Goal: Task Accomplishment & Management: Complete application form

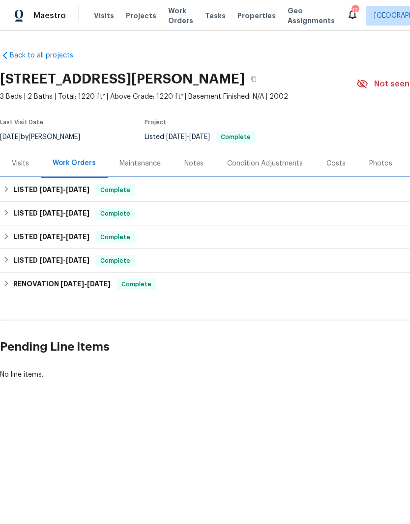
click at [46, 196] on div "LISTED [DATE] - [DATE] Complete" at bounding box center [277, 190] width 555 height 24
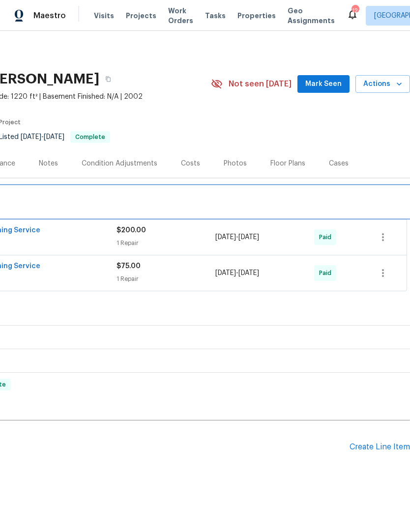
scroll to position [0, 145]
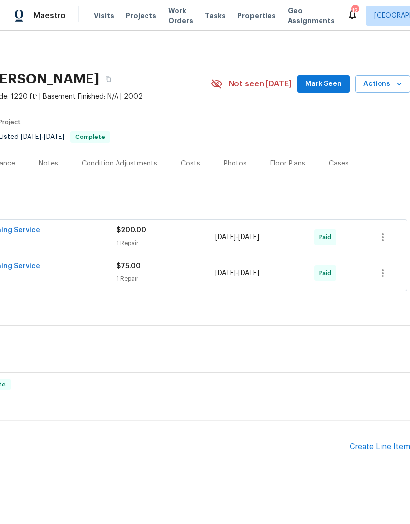
click at [376, 448] on div "Create Line Item" at bounding box center [379, 446] width 60 height 9
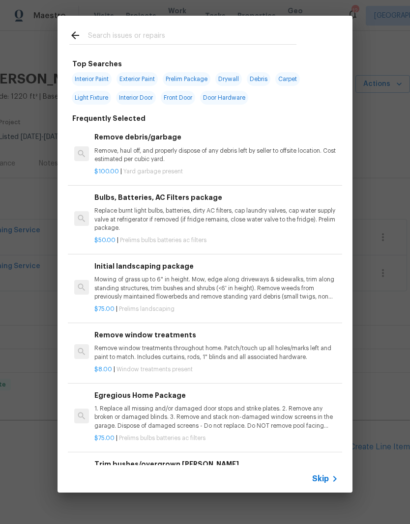
click at [127, 43] on input "text" at bounding box center [192, 36] width 208 height 15
type input "Door"
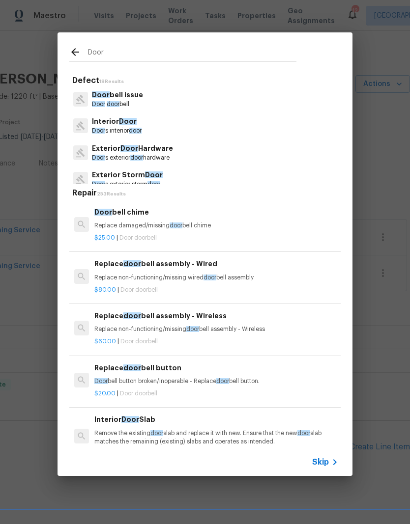
click at [121, 129] on p "Door s interior door" at bounding box center [117, 131] width 50 height 8
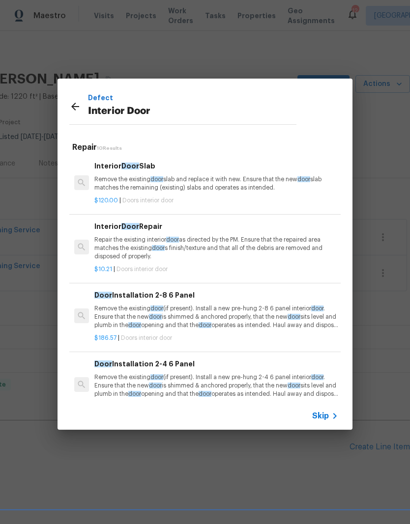
click at [189, 249] on p "Repair the existing interior door as directed by the PM. Ensure that the repair…" at bounding box center [216, 248] width 244 height 25
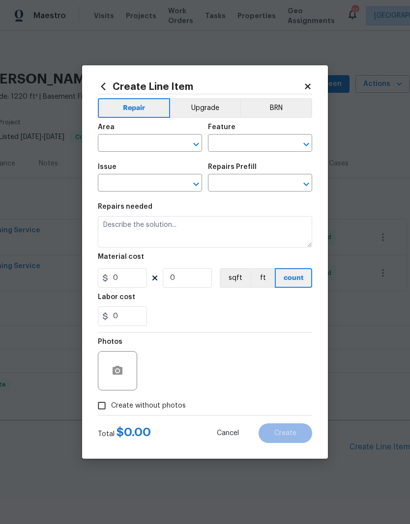
type input "Interior Door"
type input "Interior Door Repair $10.21"
type textarea "Repair the existing interior door as directed by the PM. Ensure that the repair…"
type input "10.21"
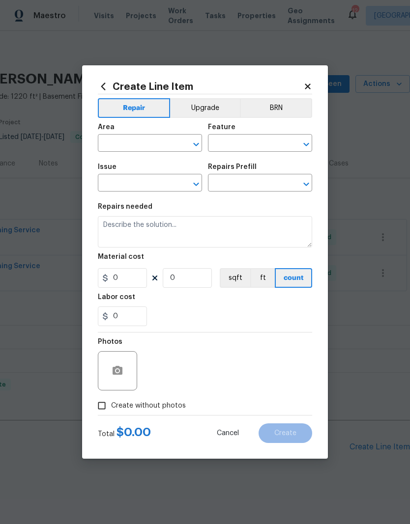
type input "1"
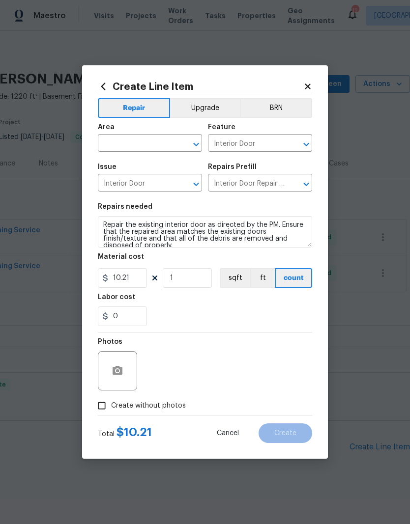
click at [140, 149] on input "text" at bounding box center [136, 144] width 77 height 15
click at [147, 185] on li "Interior Overall" at bounding box center [150, 182] width 104 height 16
type input "Interior Overall"
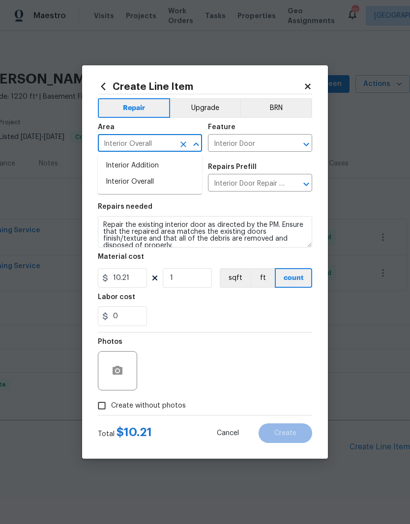
click at [146, 184] on input "Interior Door" at bounding box center [136, 183] width 77 height 15
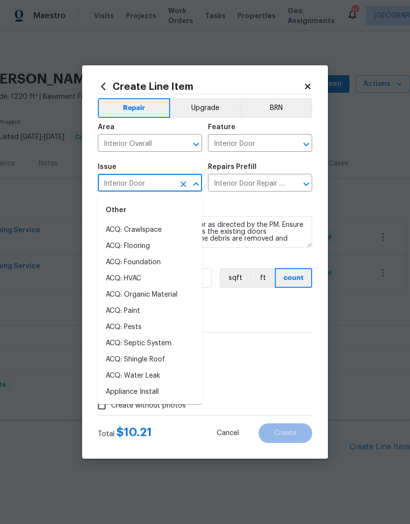
click at [250, 297] on div "Labor cost" at bounding box center [205, 300] width 214 height 13
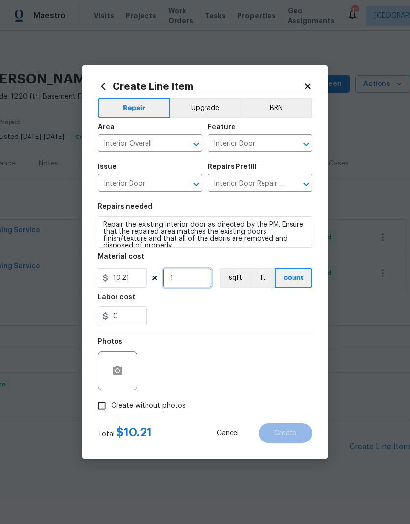
click at [188, 275] on input "1" at bounding box center [187, 278] width 49 height 20
click at [183, 279] on input "1" at bounding box center [187, 278] width 49 height 20
type input "1"
click at [141, 276] on input "10.21" at bounding box center [122, 278] width 49 height 20
type input "30"
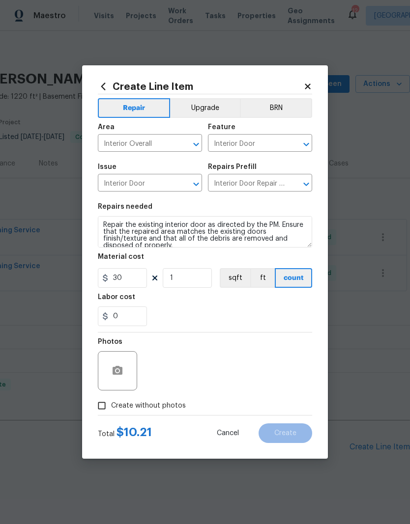
click at [240, 310] on div "0" at bounding box center [205, 316] width 214 height 20
click at [106, 415] on input "Create without photos" at bounding box center [101, 405] width 19 height 19
checkbox input "true"
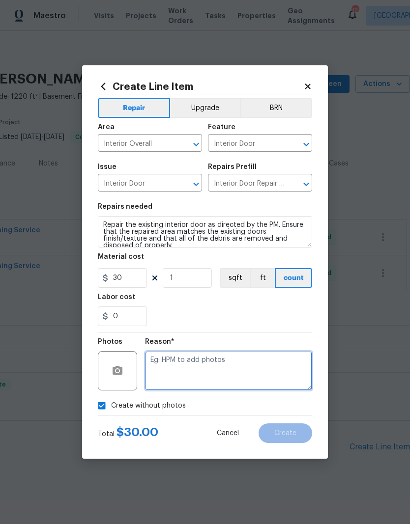
click at [165, 376] on textarea at bounding box center [228, 370] width 167 height 39
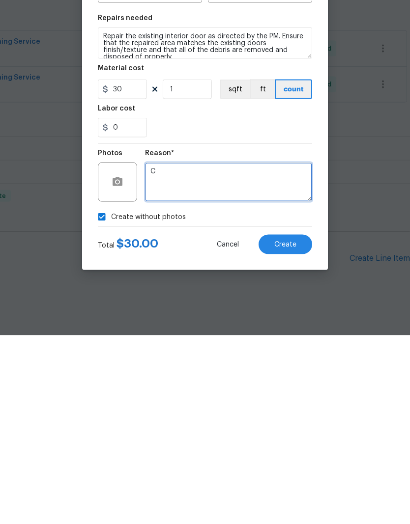
type textarea "C"
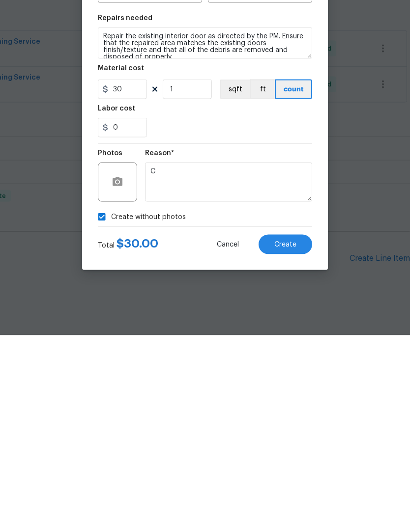
click at [288, 430] on span "Create" at bounding box center [285, 433] width 22 height 7
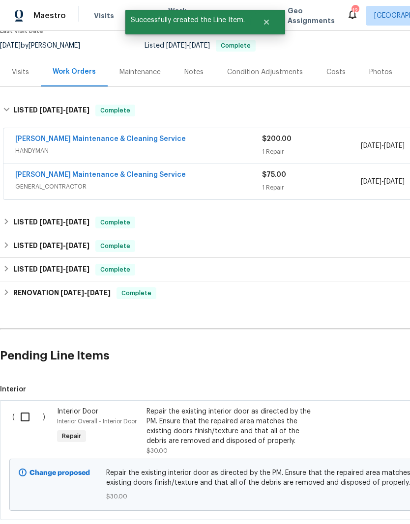
scroll to position [96, 0]
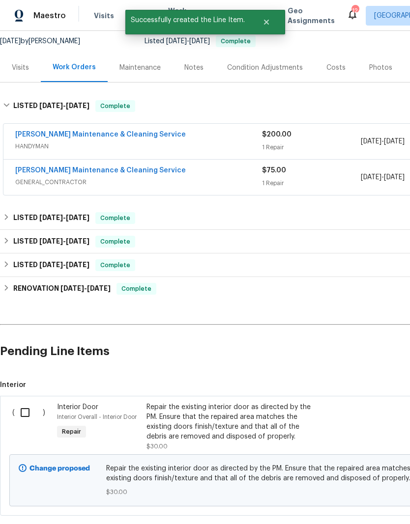
click at [26, 402] on input "checkbox" at bounding box center [29, 412] width 28 height 21
checkbox input "true"
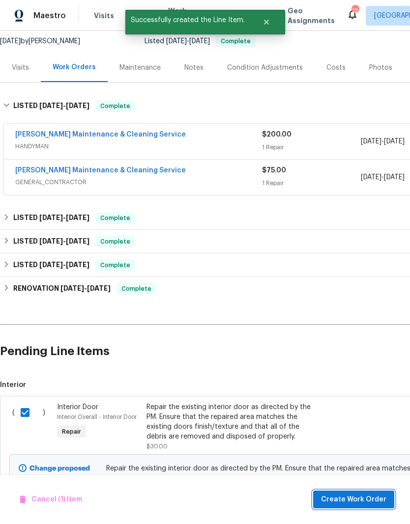
click at [354, 500] on span "Create Work Order" at bounding box center [353, 500] width 65 height 12
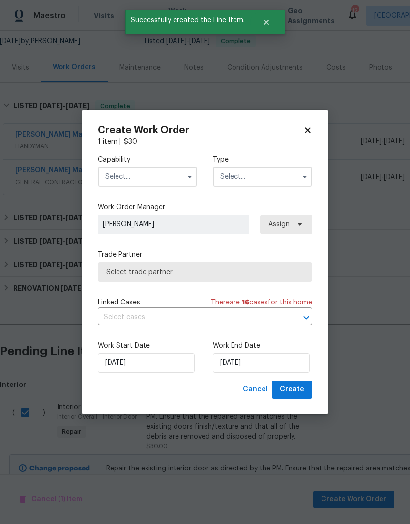
click at [153, 173] on input "text" at bounding box center [147, 177] width 99 height 20
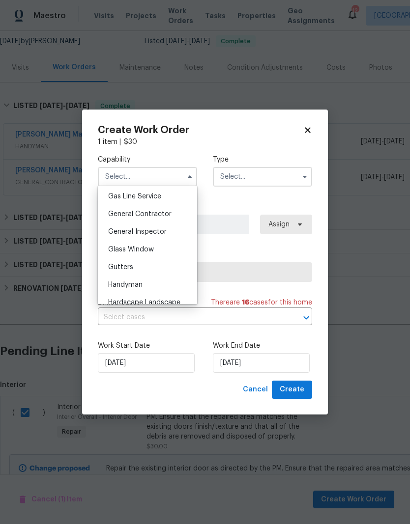
scroll to position [463, 0]
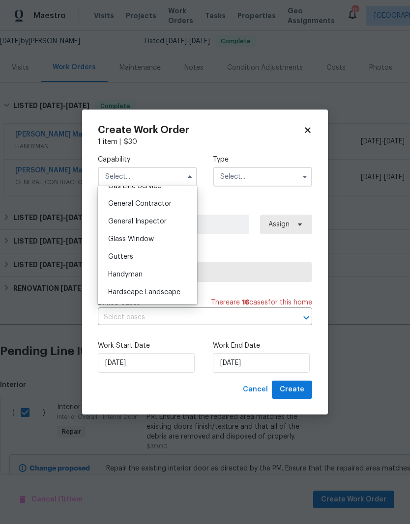
click at [161, 204] on span "General Contractor" at bounding box center [139, 203] width 63 height 7
type input "General Contractor"
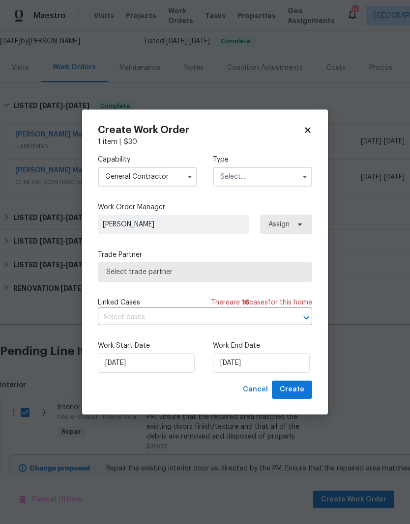
click at [275, 174] on input "text" at bounding box center [262, 177] width 99 height 20
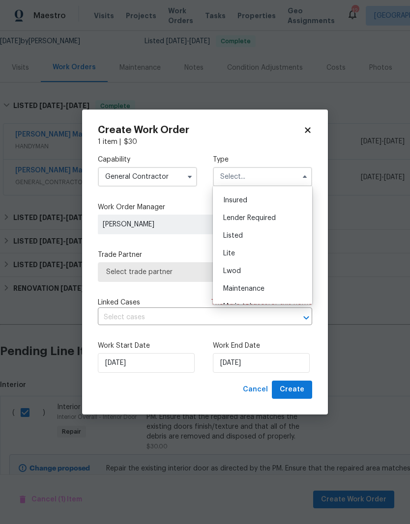
scroll to position [72, 0]
click at [242, 231] on span "Listed" at bounding box center [233, 231] width 20 height 7
type input "Listed"
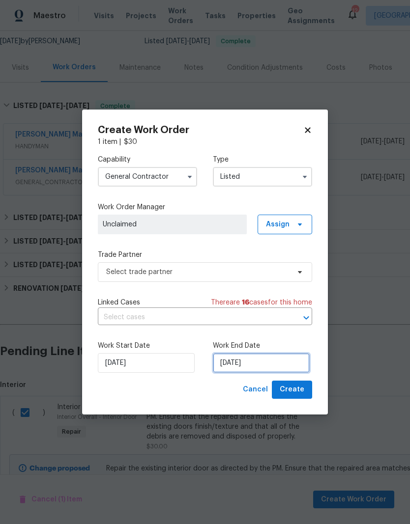
click at [255, 367] on input "[DATE]" at bounding box center [261, 363] width 97 height 20
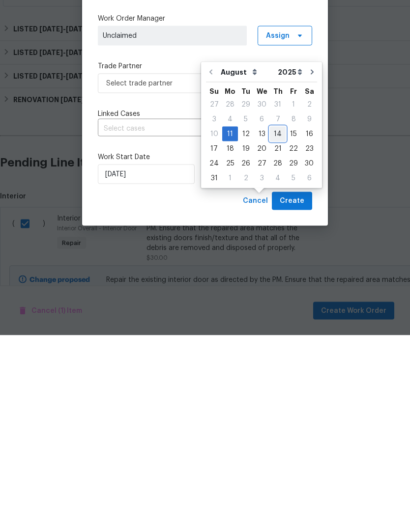
click at [271, 316] on div "14" at bounding box center [278, 323] width 16 height 14
type input "[DATE]"
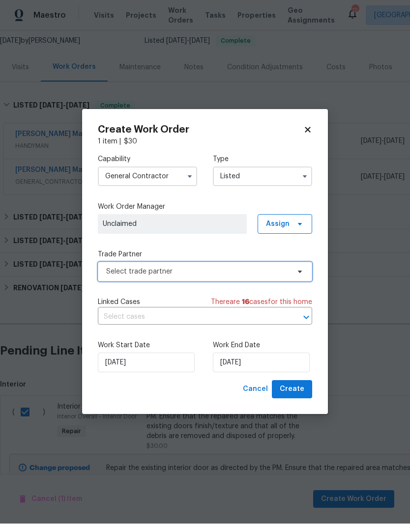
click at [255, 263] on span "Select trade partner" at bounding box center [205, 272] width 214 height 20
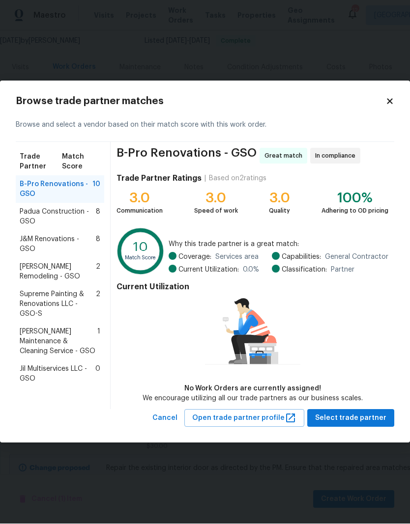
click at [65, 327] on span "[PERSON_NAME] Maintenance & Cleaning Service - GSO" at bounding box center [59, 341] width 78 height 29
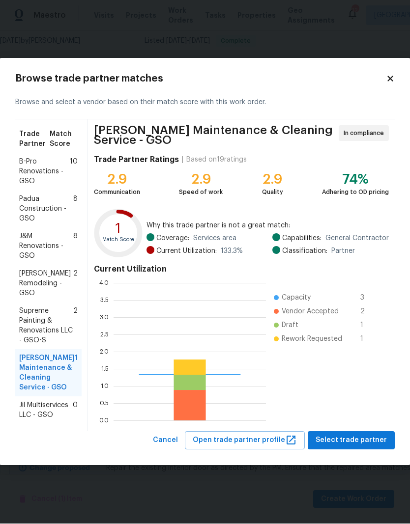
scroll to position [138, 152]
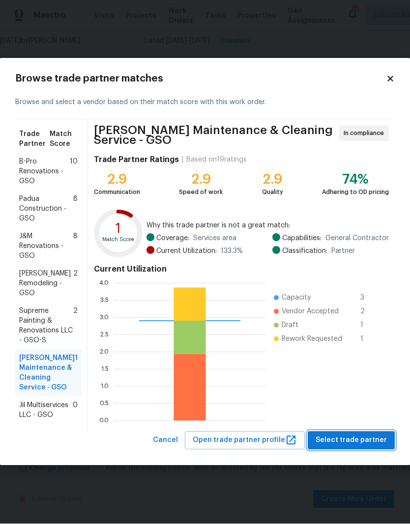
click at [354, 437] on span "Select trade partner" at bounding box center [350, 441] width 71 height 12
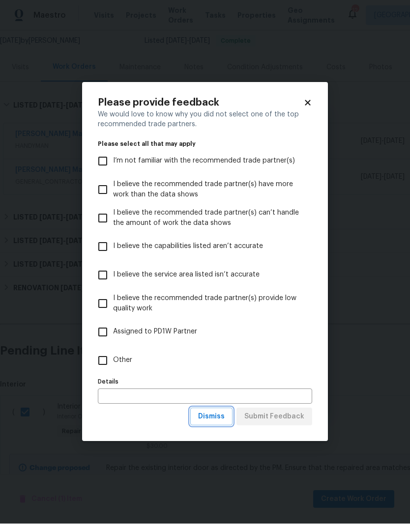
click at [213, 413] on span "Dismiss" at bounding box center [211, 417] width 27 height 12
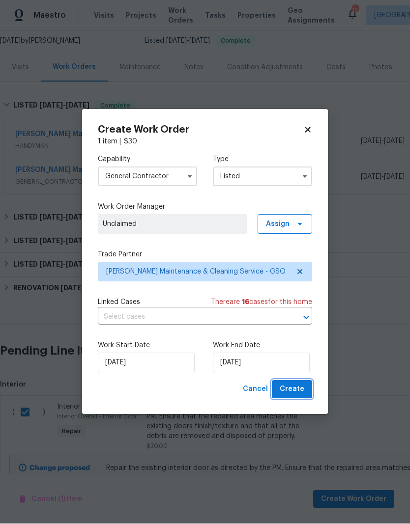
click at [300, 391] on span "Create" at bounding box center [291, 390] width 25 height 12
checkbox input "false"
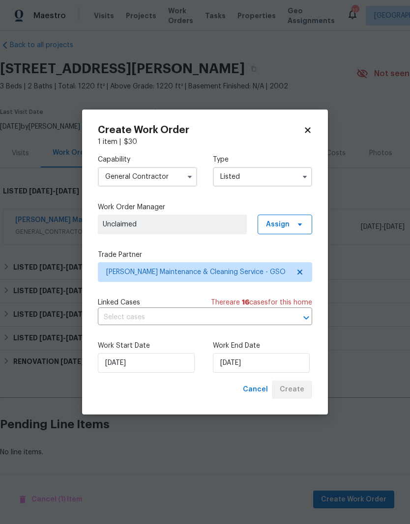
scroll to position [0, 0]
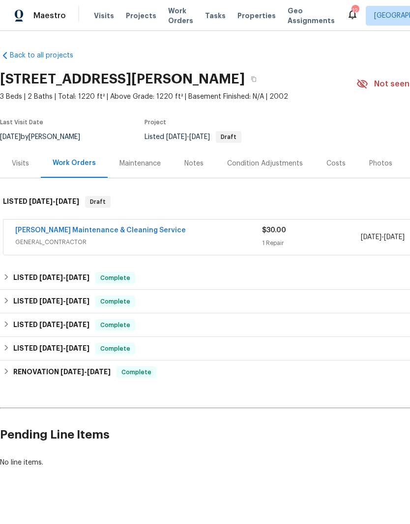
click at [67, 227] on link "[PERSON_NAME] Maintenance & Cleaning Service" at bounding box center [100, 230] width 170 height 7
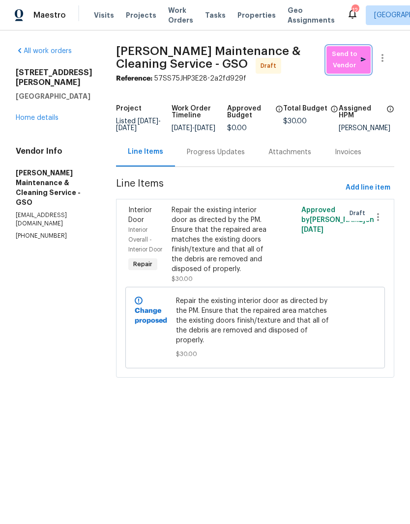
click at [346, 63] on span "Send to Vendor" at bounding box center [348, 60] width 34 height 23
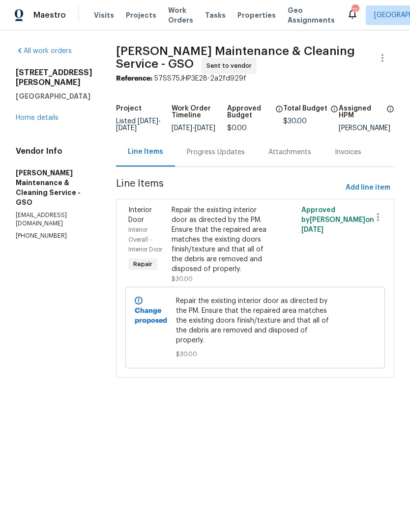
click at [241, 248] on div "Repair the existing interior door as directed by the PM. Ensure that the repair…" at bounding box center [222, 240] width 102 height 69
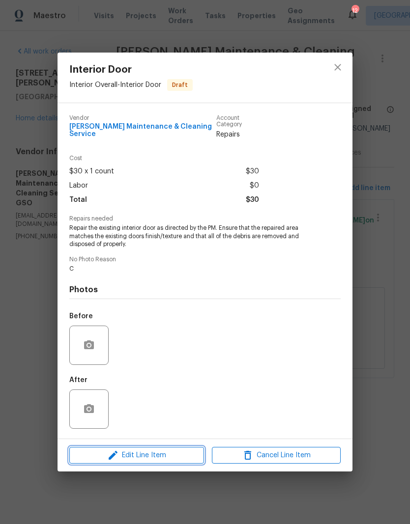
click at [157, 458] on span "Edit Line Item" at bounding box center [136, 455] width 129 height 12
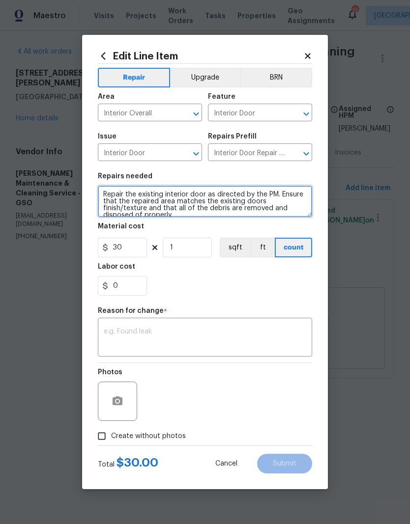
click at [107, 194] on textarea "Repair the existing interior door as directed by the PM. Ensure that the repair…" at bounding box center [205, 201] width 214 height 31
click at [110, 191] on textarea "Repair the existing interior door as directed by the PM. Ensure that the repair…" at bounding box center [205, 201] width 214 height 31
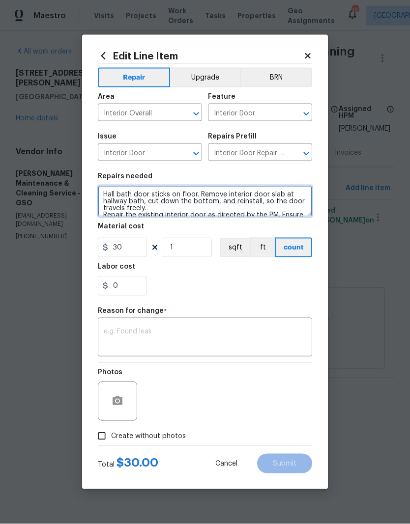
type textarea "Hall bath door sticks on floor. Remove interior door slab at hallway bath, cut …"
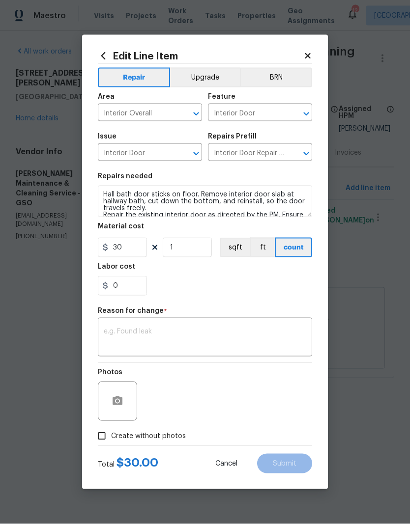
click at [190, 282] on div "0" at bounding box center [205, 286] width 214 height 20
click at [115, 340] on textarea at bounding box center [205, 338] width 202 height 21
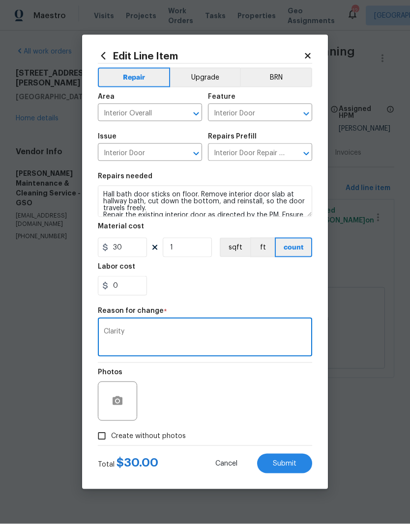
type textarea "Clarity"
click at [253, 285] on div "0" at bounding box center [205, 286] width 214 height 20
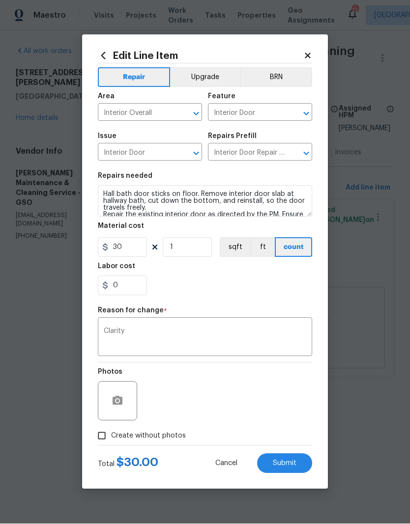
click at [292, 462] on span "Submit" at bounding box center [285, 463] width 24 height 7
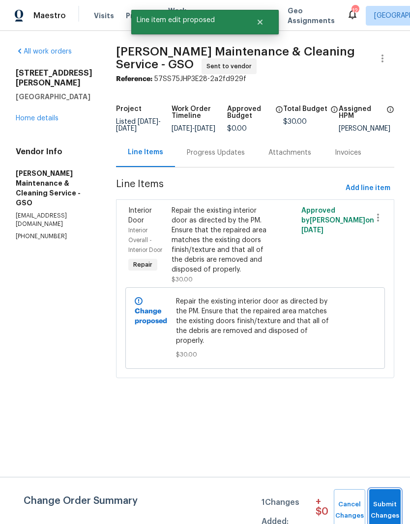
click at [387, 511] on span "Submit Changes" at bounding box center [385, 510] width 22 height 23
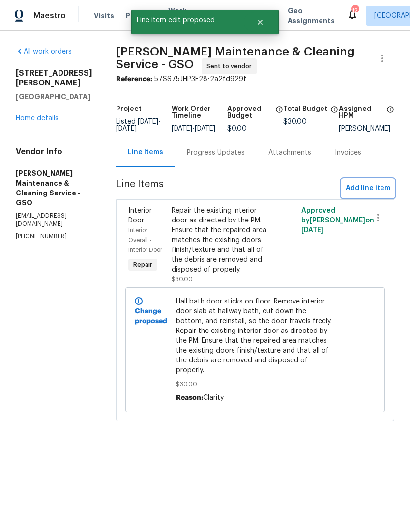
click at [372, 194] on span "Add line item" at bounding box center [367, 188] width 45 height 12
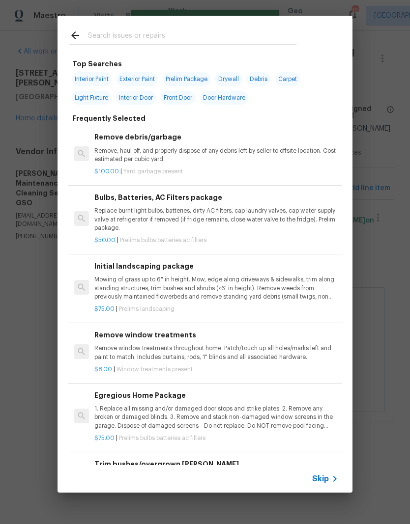
click at [127, 39] on input "text" at bounding box center [192, 36] width 208 height 15
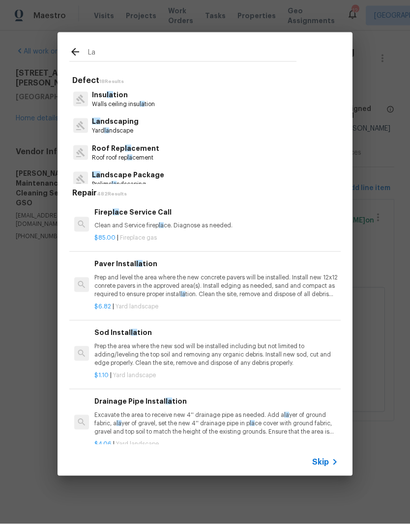
type input "L"
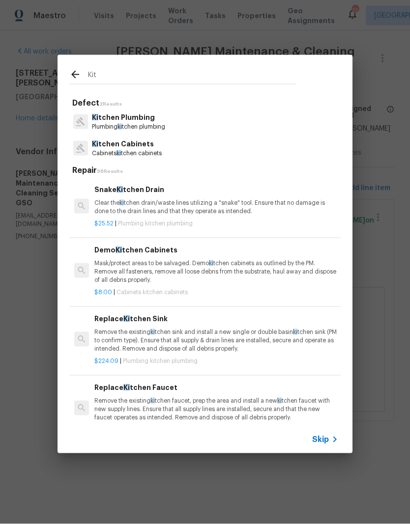
type input "Kith"
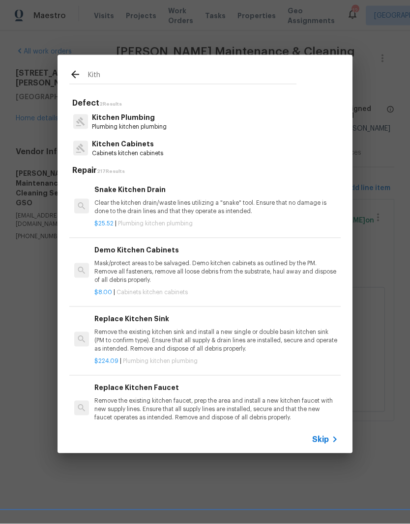
click at [127, 142] on p "Kitchen Cabinets" at bounding box center [127, 144] width 71 height 10
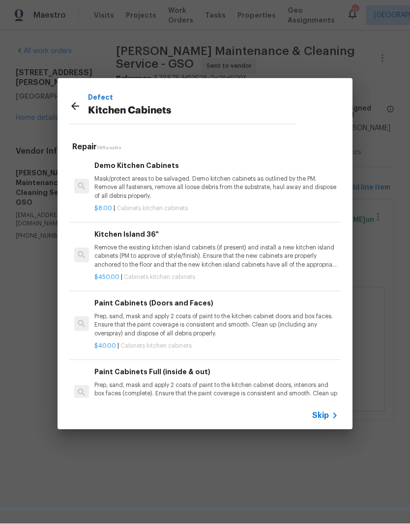
click at [126, 142] on h5 "Repair 18 Results" at bounding box center [206, 147] width 268 height 10
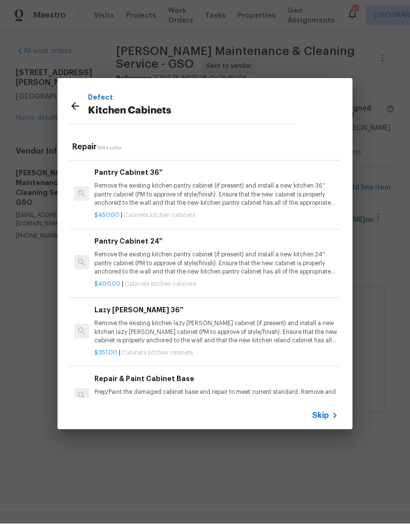
scroll to position [821, 0]
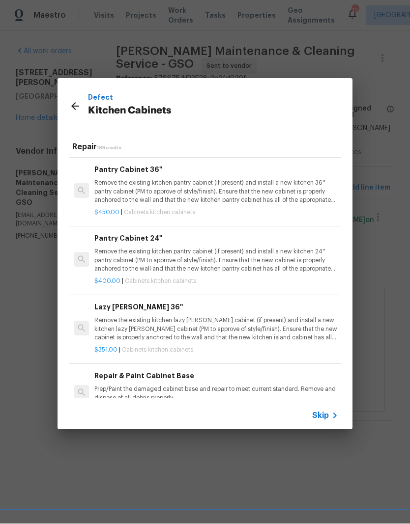
click at [158, 329] on p "Remove the existing kitchen lazy [PERSON_NAME] cabinet (if present) and install…" at bounding box center [216, 329] width 244 height 25
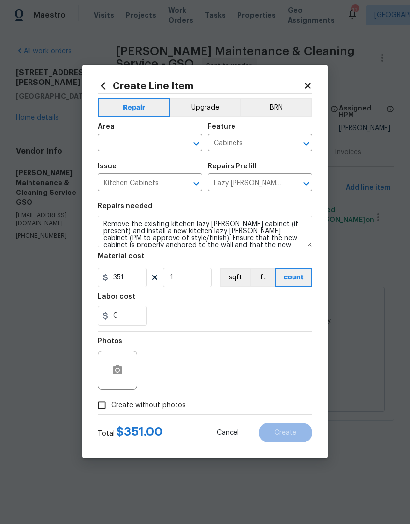
click at [130, 144] on input "text" at bounding box center [136, 144] width 77 height 15
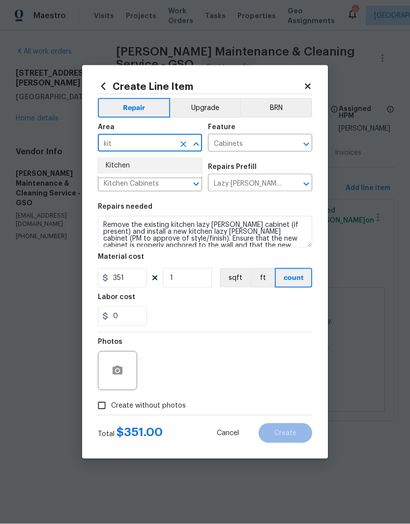
click at [127, 167] on li "Kitchen" at bounding box center [150, 166] width 104 height 16
type input "Kitchen"
click at [129, 279] on input "351" at bounding box center [122, 278] width 49 height 20
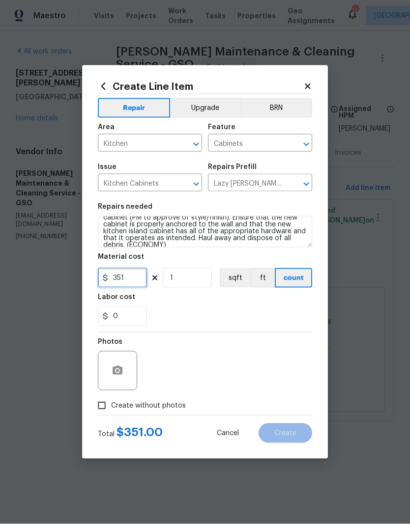
scroll to position [21, 0]
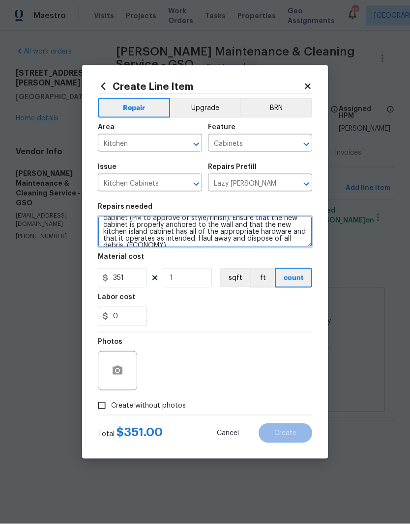
click at [284, 244] on textarea "Remove the existing kitchen lazy [PERSON_NAME] cabinet (if present) and install…" at bounding box center [205, 231] width 214 height 31
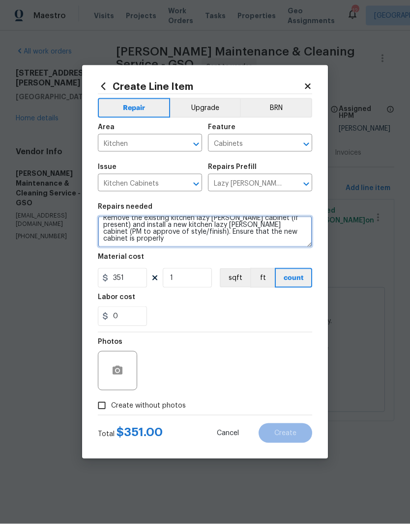
scroll to position [0, 0]
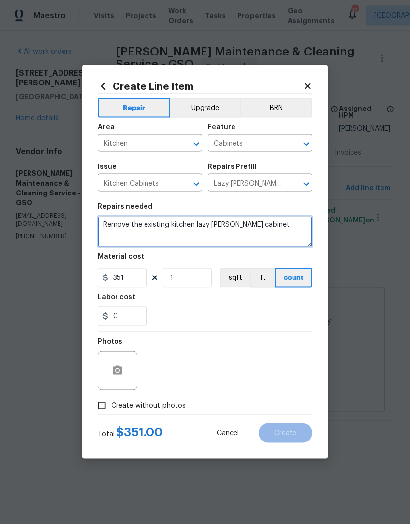
click at [127, 222] on textarea "Remove the existing kitchen lazy [PERSON_NAME] cabinet" at bounding box center [205, 231] width 214 height 31
click at [130, 231] on textarea "Remove the existing kitchen lazy [PERSON_NAME] cabinet" at bounding box center [205, 231] width 214 height 31
type textarea "Repair the existing kitchen lazy [PERSON_NAME] cabinet"
click at [204, 306] on div "Labor cost" at bounding box center [205, 300] width 214 height 13
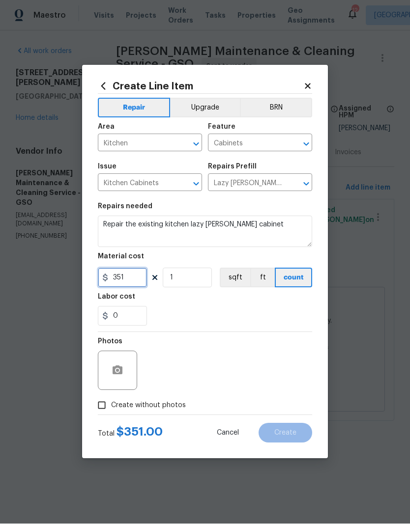
click at [135, 279] on input "351" at bounding box center [122, 278] width 49 height 20
type input "50"
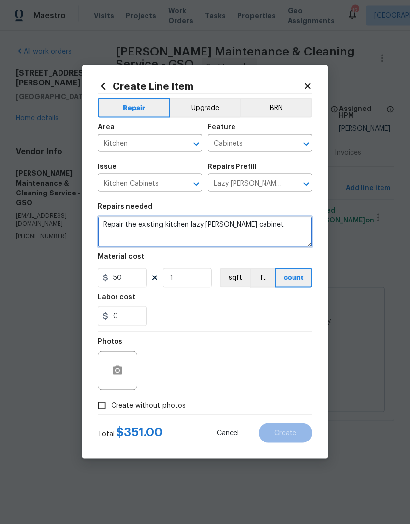
click at [260, 225] on textarea "Repair the existing kitchen lazy [PERSON_NAME] cabinet" at bounding box center [205, 231] width 214 height 31
type textarea "Repair the existing kitchen lazy [PERSON_NAME] cabinet include new hardware as …"
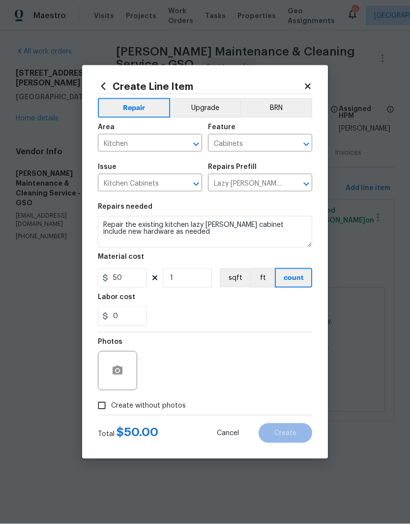
click at [243, 315] on div "0" at bounding box center [205, 316] width 214 height 20
click at [110, 408] on input "Create without photos" at bounding box center [101, 405] width 19 height 19
checkbox input "true"
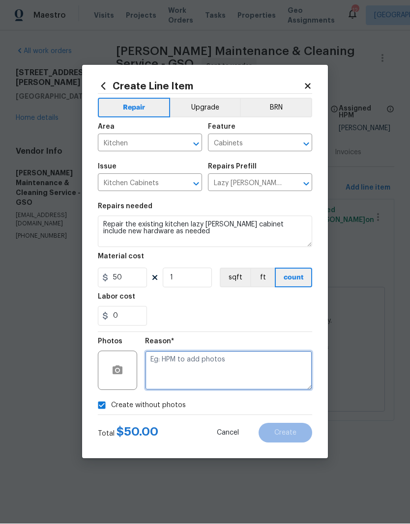
click at [175, 376] on textarea at bounding box center [228, 370] width 167 height 39
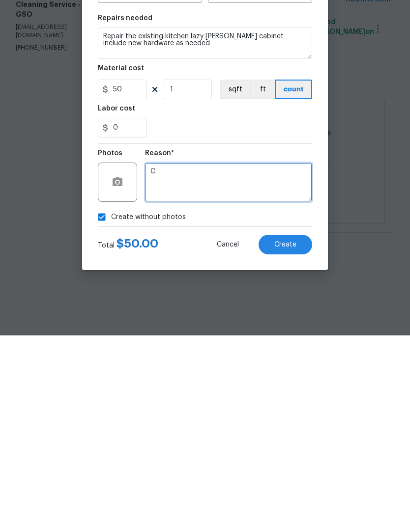
type textarea "C"
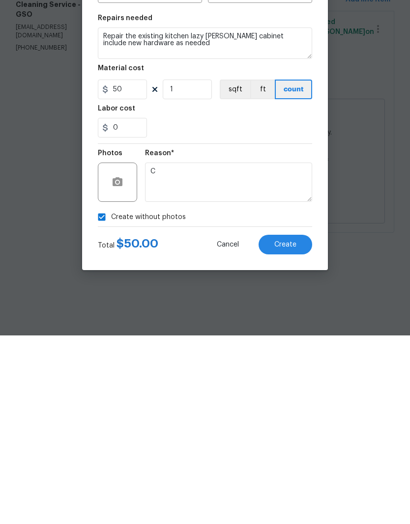
click at [304, 423] on button "Create" at bounding box center [285, 433] width 54 height 20
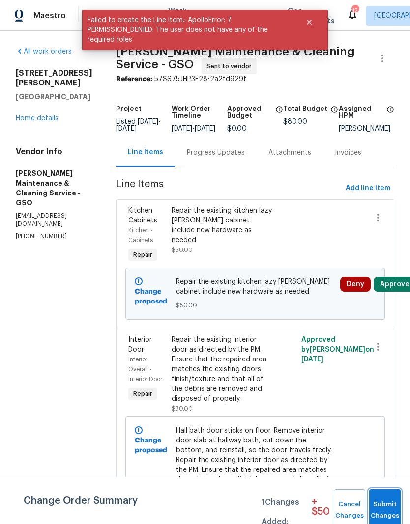
click at [388, 503] on span "Submit Changes" at bounding box center [385, 510] width 22 height 23
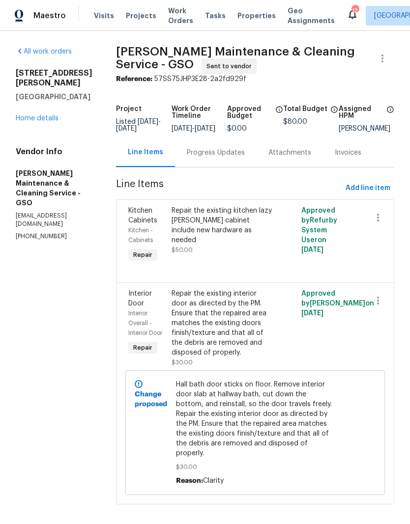
click at [12, 309] on div "All work orders [STREET_ADDRESS][PERSON_NAME] Home details Vendor Info [PERSON_…" at bounding box center [205, 281] width 410 height 501
